Goal: Task Accomplishment & Management: Use online tool/utility

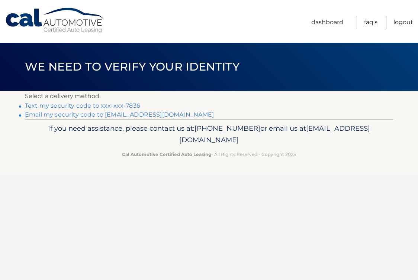
click at [124, 107] on link "Text my security code to xxx-xxx-7836" at bounding box center [82, 105] width 115 height 7
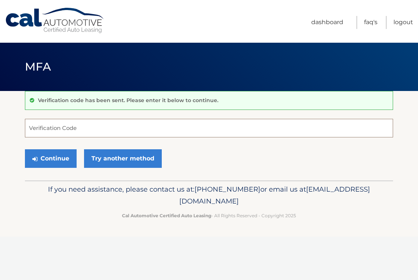
click at [95, 123] on input "Verification Code" at bounding box center [209, 128] width 368 height 19
type input "586371"
click at [25, 149] on button "Continue" at bounding box center [51, 158] width 52 height 19
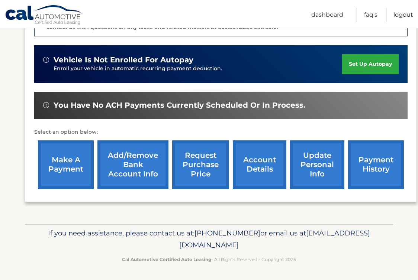
scroll to position [222, 0]
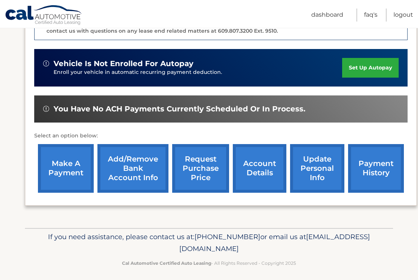
click at [213, 178] on link "request purchase price" at bounding box center [200, 168] width 57 height 49
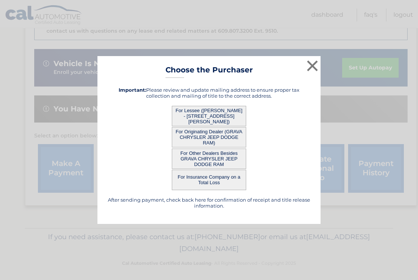
click at [208, 116] on button "For Lessee (GIZELDA MCDAID - 71 WYMAN ST, , MEDFORD, MA 02155)" at bounding box center [209, 116] width 74 height 20
click at [208, 114] on button "For Lessee (GIZELDA MCDAID - 71 WYMAN ST, , MEDFORD, MA 02155)" at bounding box center [209, 116] width 74 height 20
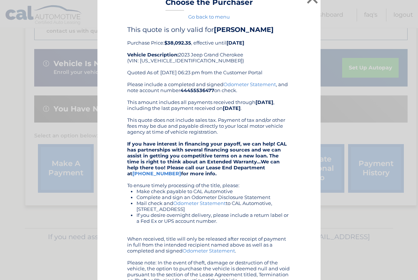
scroll to position [12, 0]
click at [239, 84] on link "Odometer Statement" at bounding box center [249, 84] width 52 height 6
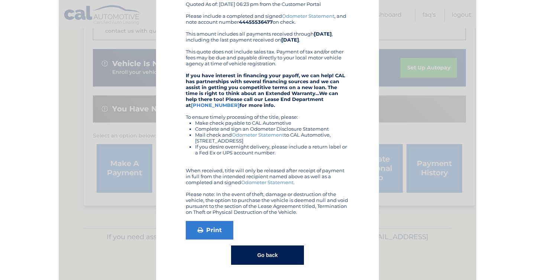
scroll to position [0, 0]
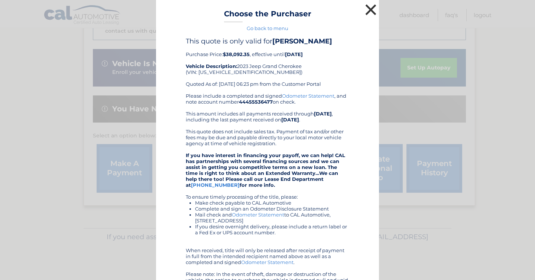
click at [364, 15] on button "×" at bounding box center [371, 9] width 15 height 15
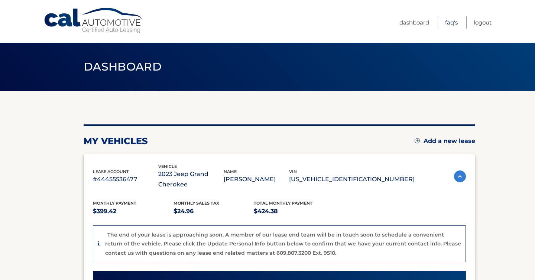
scroll to position [0, 0]
